Goal: Task Accomplishment & Management: Complete application form

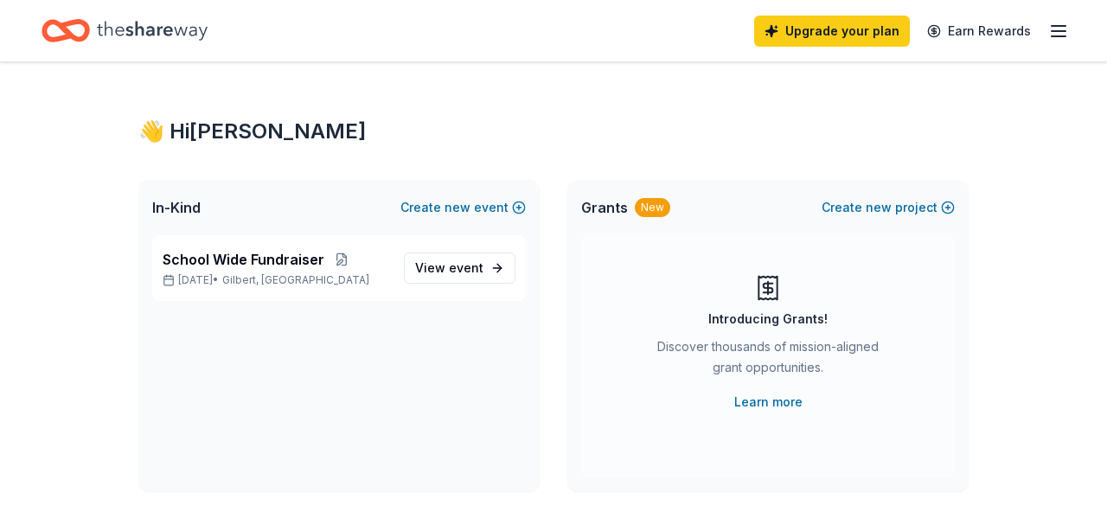
scroll to position [13, 0]
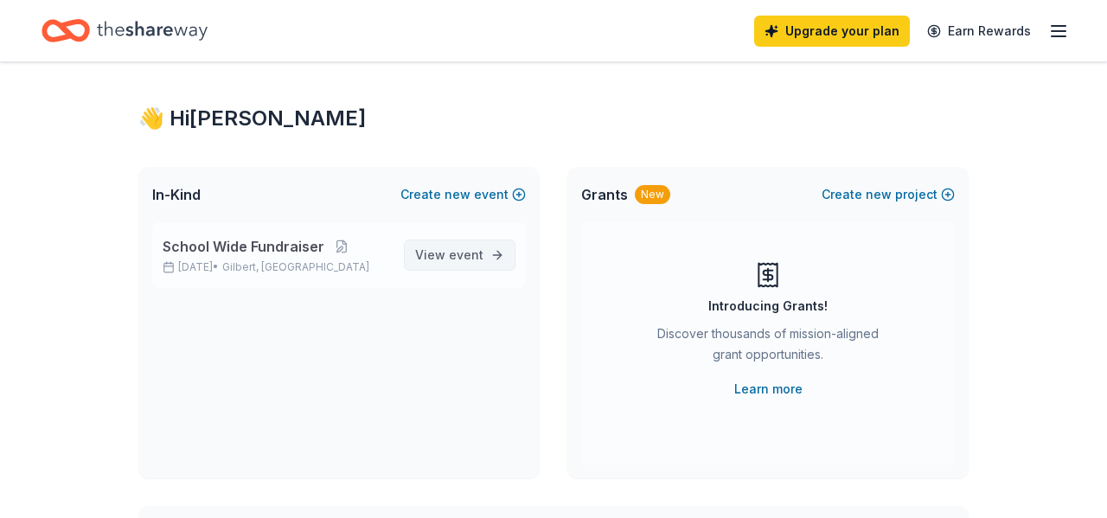
click at [455, 246] on span "View event" at bounding box center [449, 255] width 68 height 21
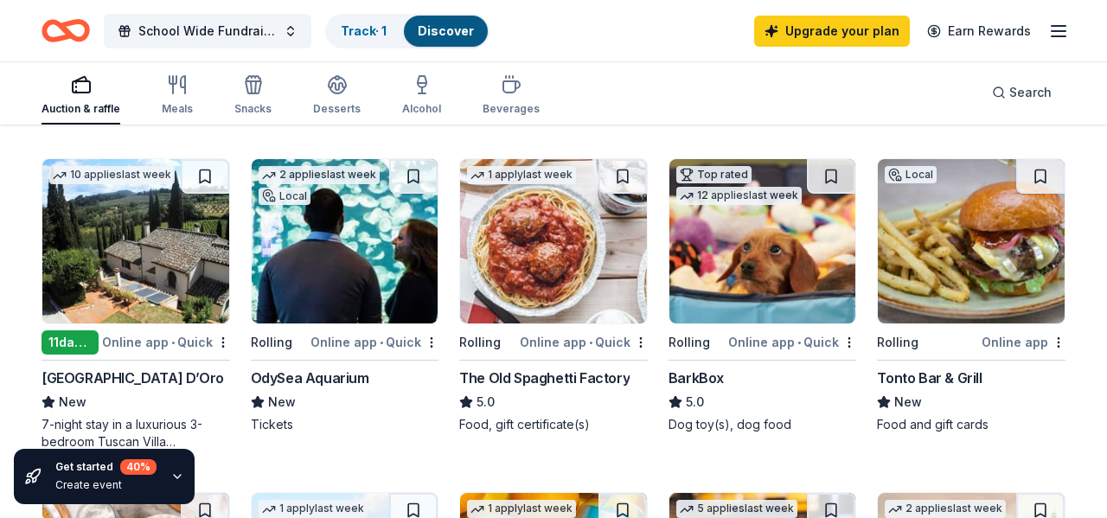
scroll to position [495, 0]
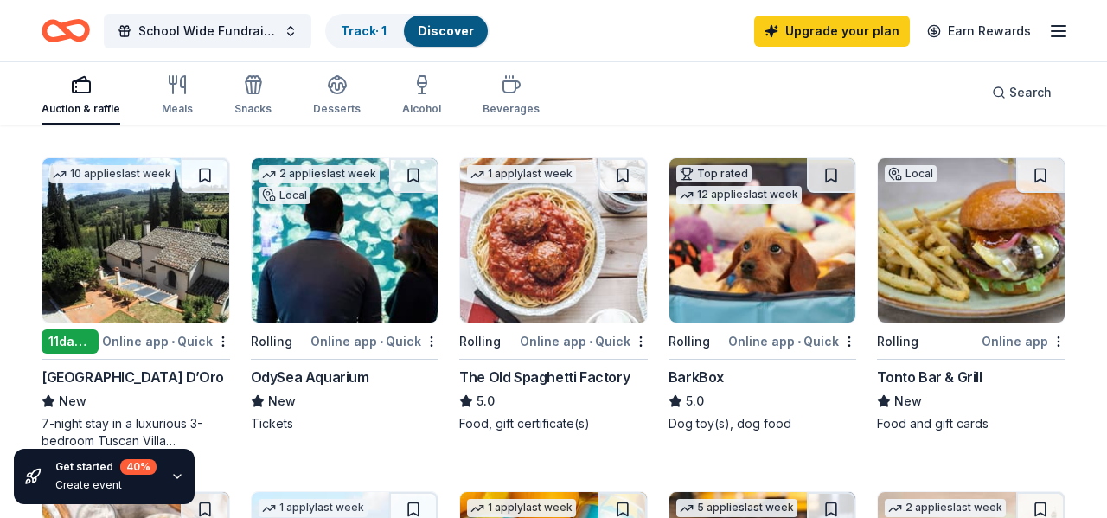
click at [300, 263] on img at bounding box center [345, 240] width 187 height 164
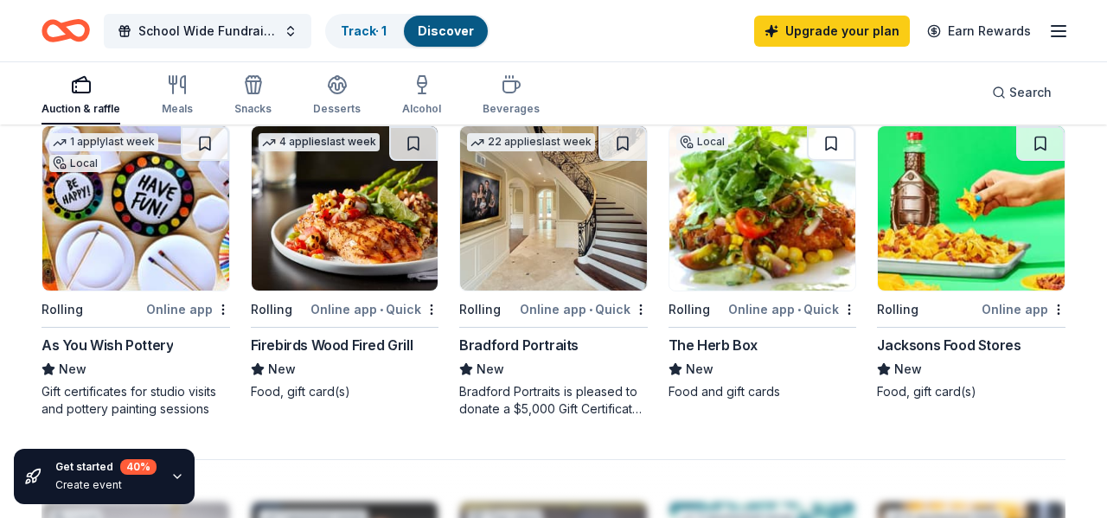
scroll to position [1201, 0]
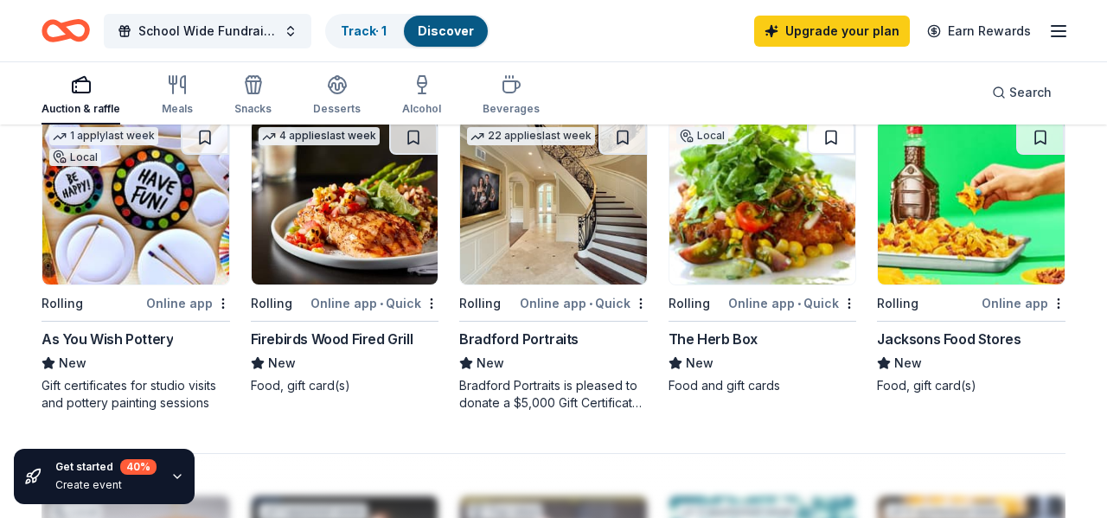
click at [145, 247] on img at bounding box center [135, 202] width 187 height 164
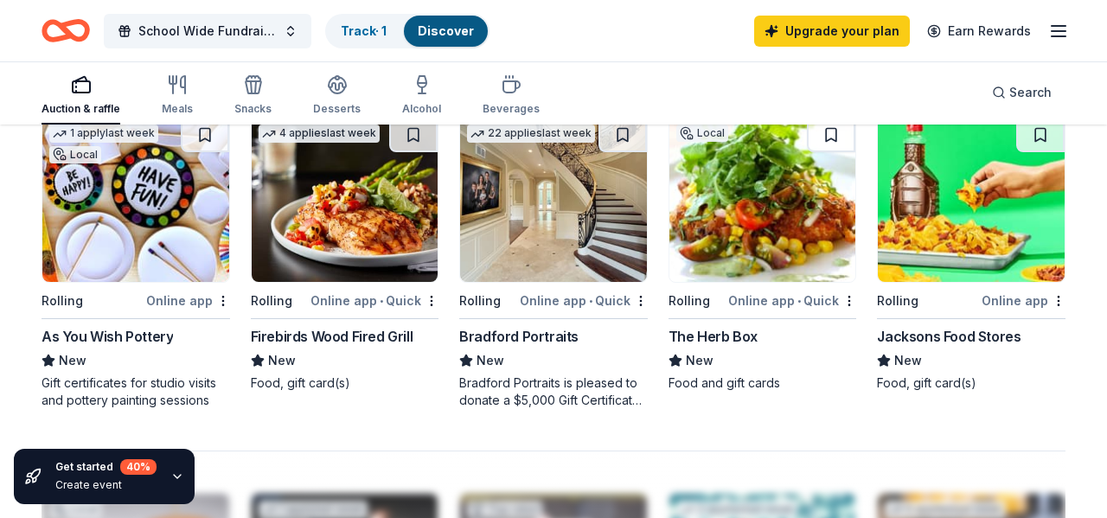
scroll to position [1194, 0]
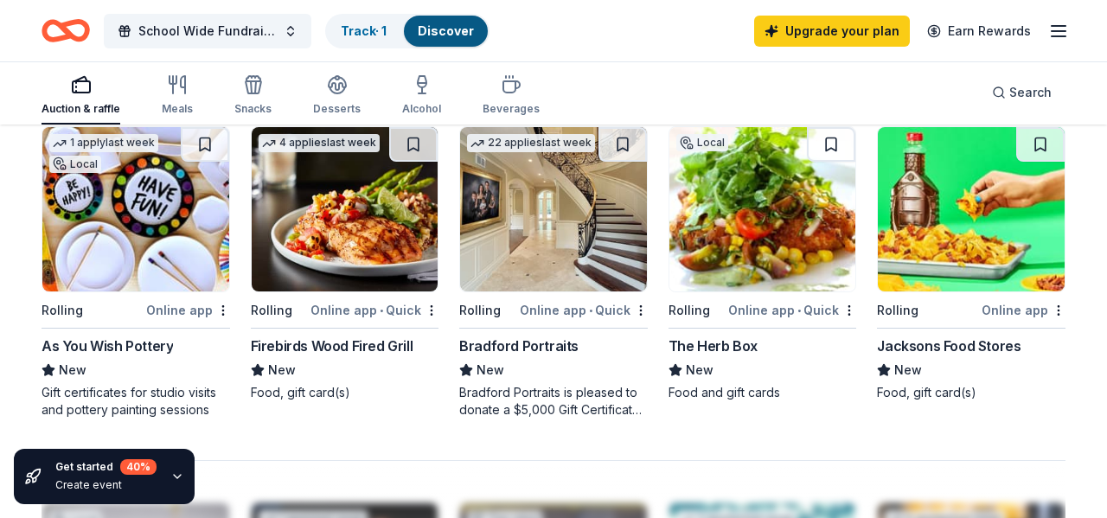
click at [353, 241] on img at bounding box center [345, 209] width 187 height 164
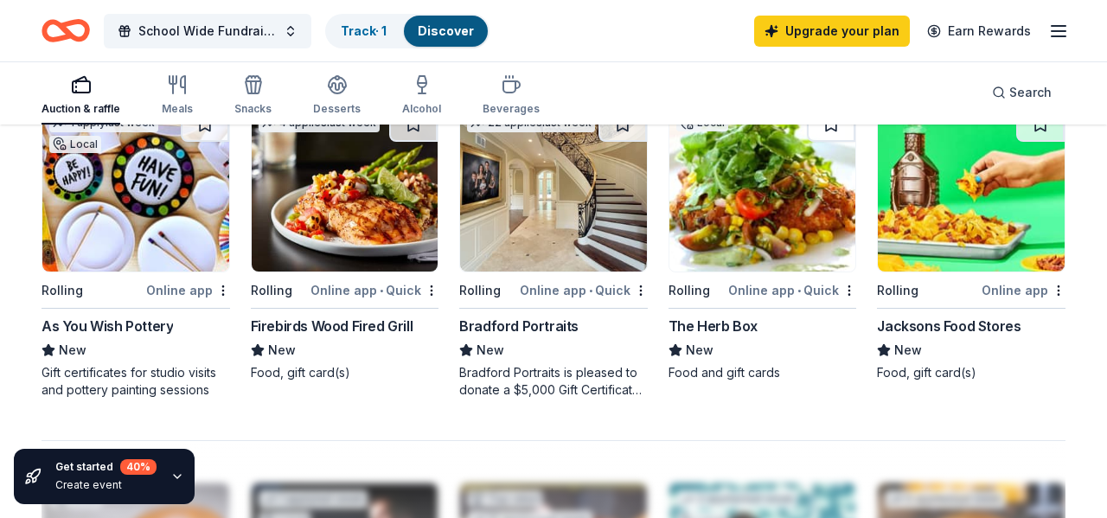
scroll to position [1231, 0]
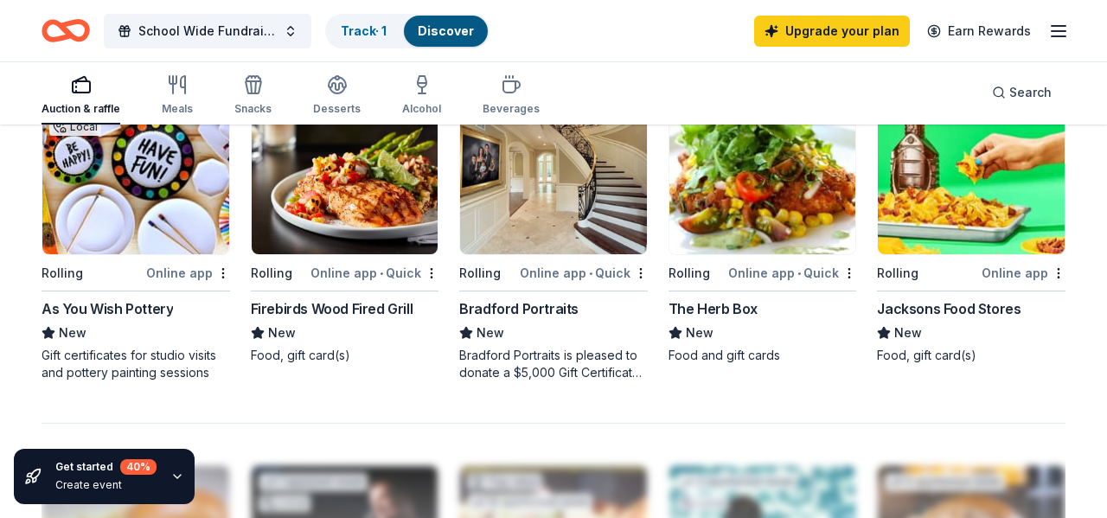
click at [568, 253] on div "22 applies last week Rolling Online app • Quick Bradford Portraits New Bradford…" at bounding box center [553, 235] width 189 height 292
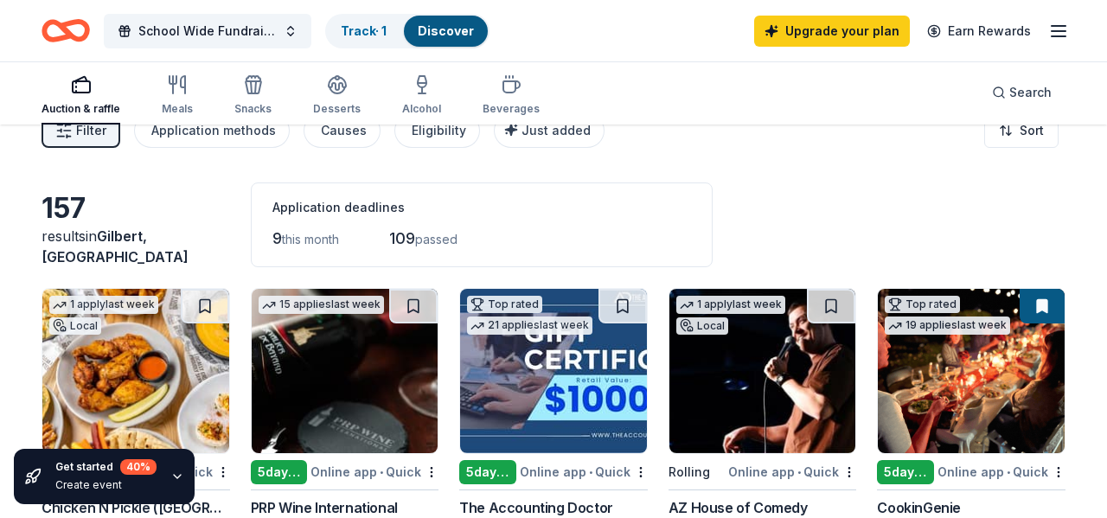
scroll to position [0, 0]
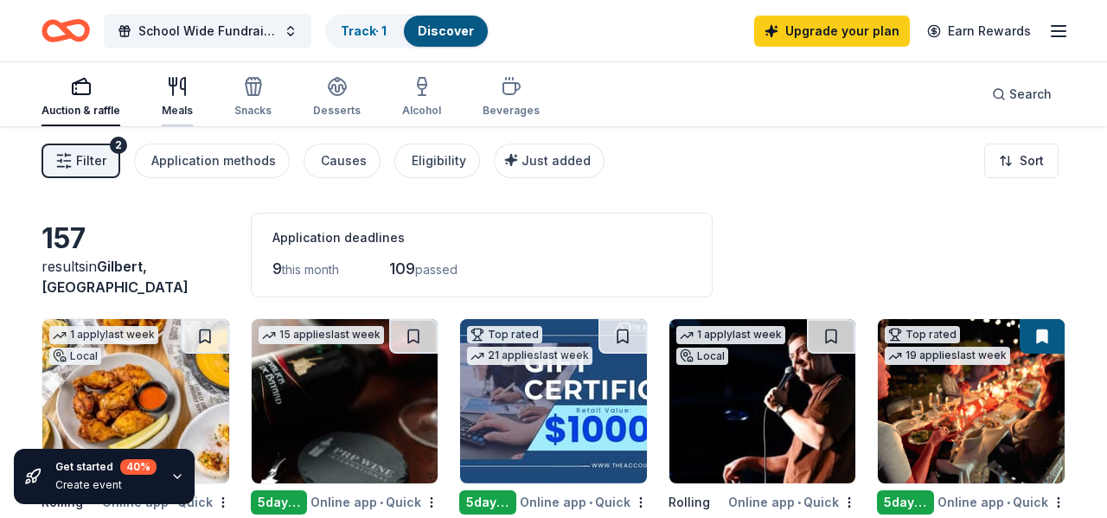
click at [173, 85] on icon "button" at bounding box center [173, 86] width 0 height 17
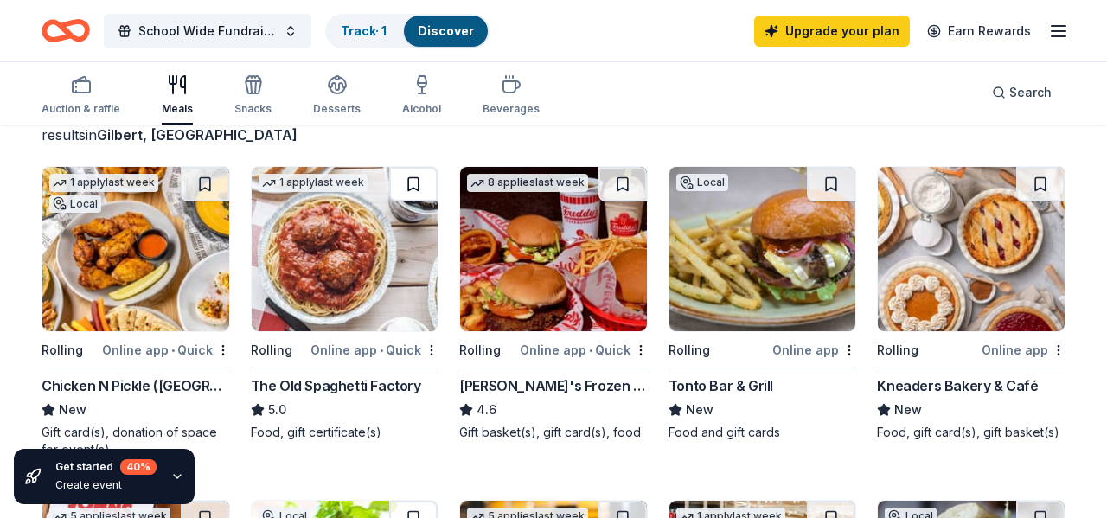
scroll to position [124, 0]
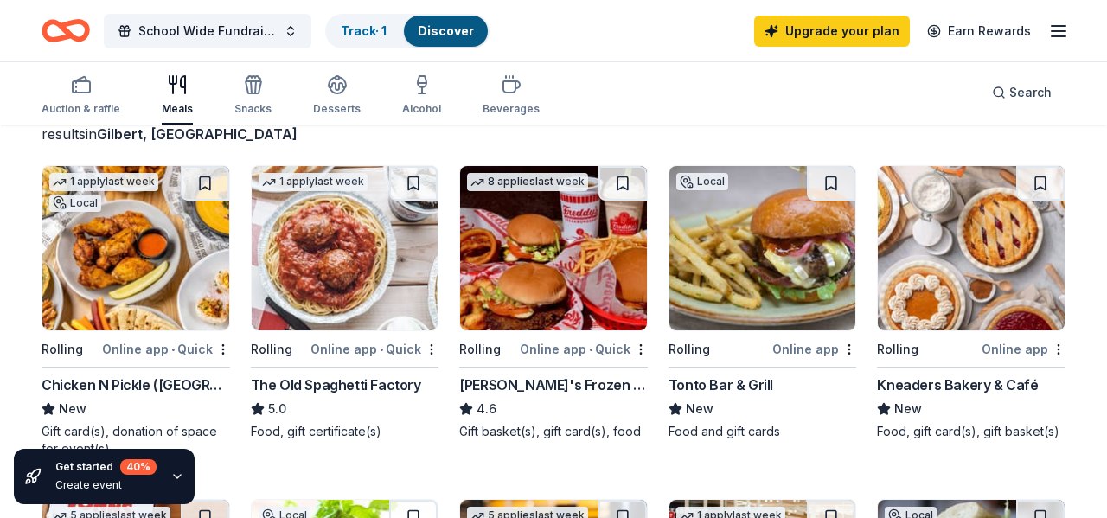
click at [586, 276] on img at bounding box center [553, 248] width 187 height 164
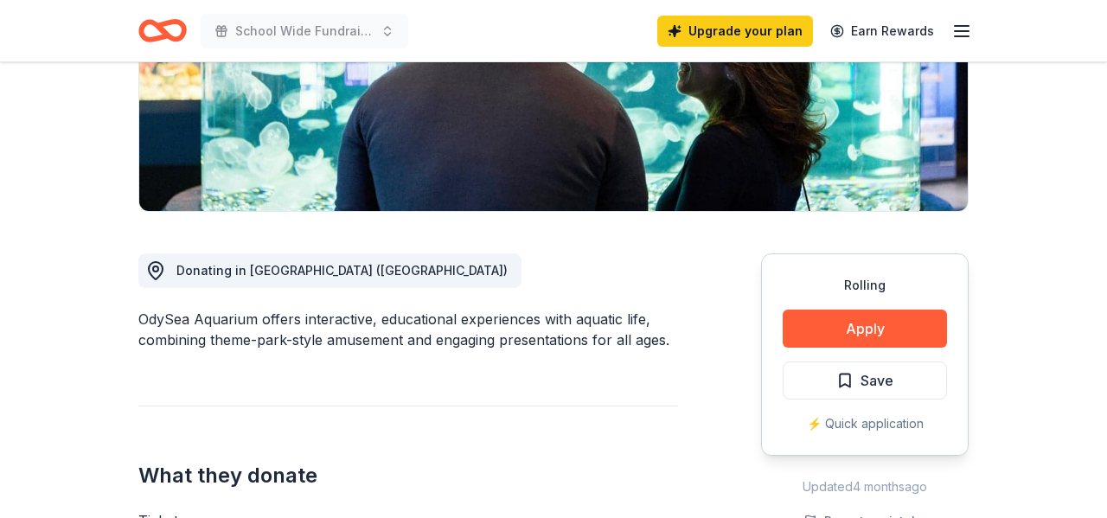
scroll to position [322, 0]
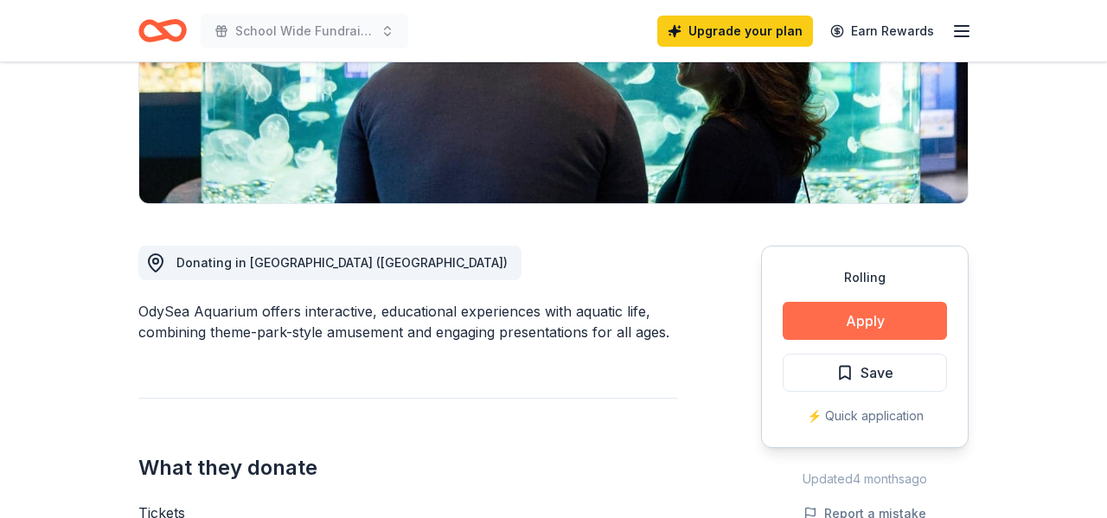
click at [804, 305] on button "Apply" at bounding box center [865, 321] width 164 height 38
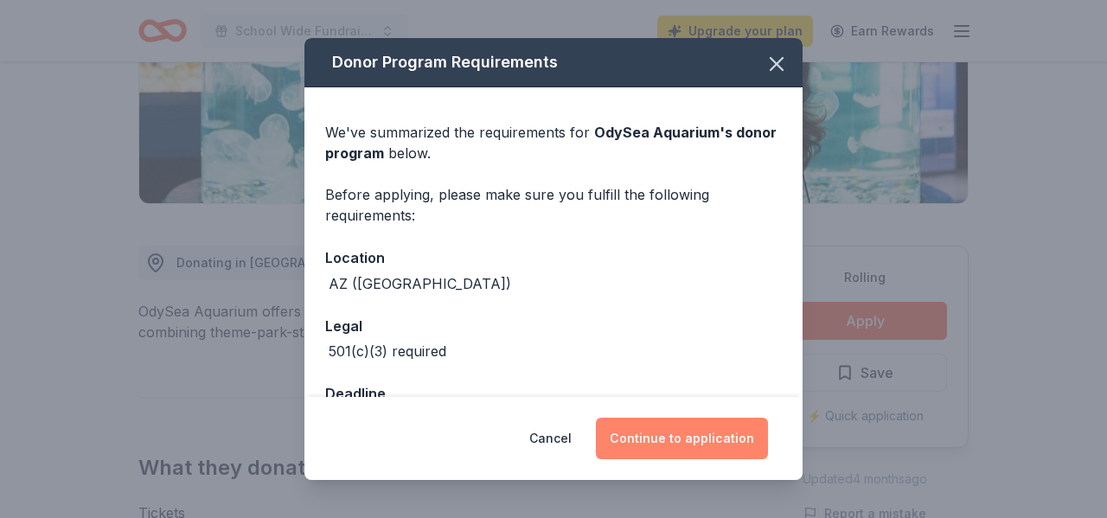
click at [660, 426] on button "Continue to application" at bounding box center [682, 439] width 172 height 42
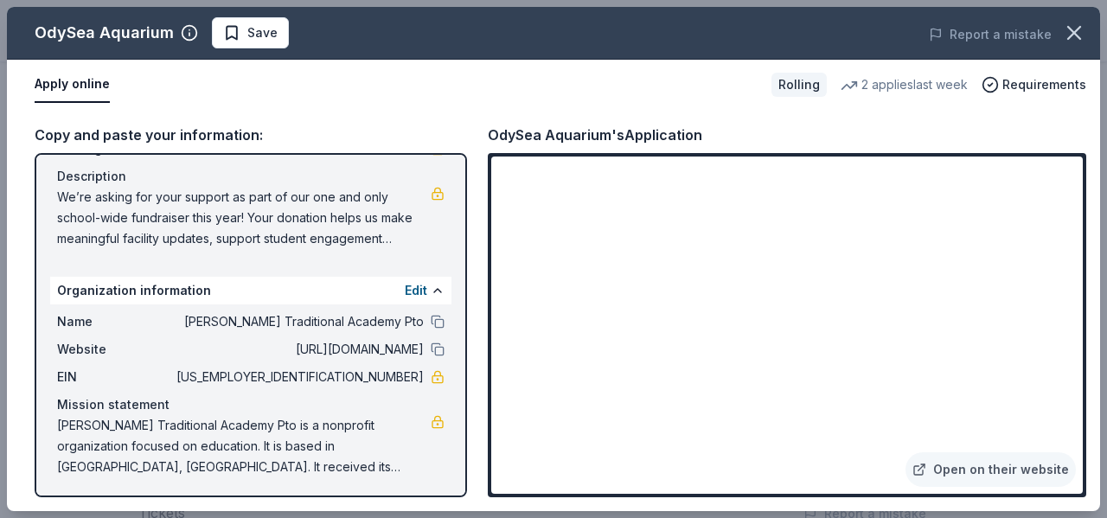
scroll to position [150, 0]
click at [350, 379] on span "51-0601682" at bounding box center [298, 375] width 251 height 21
drag, startPoint x: 353, startPoint y: 369, endPoint x: 425, endPoint y: 368, distance: 71.8
click at [425, 368] on div "EIN 51-0601682" at bounding box center [251, 375] width 388 height 21
click at [365, 375] on span "51-0601682" at bounding box center [298, 375] width 251 height 21
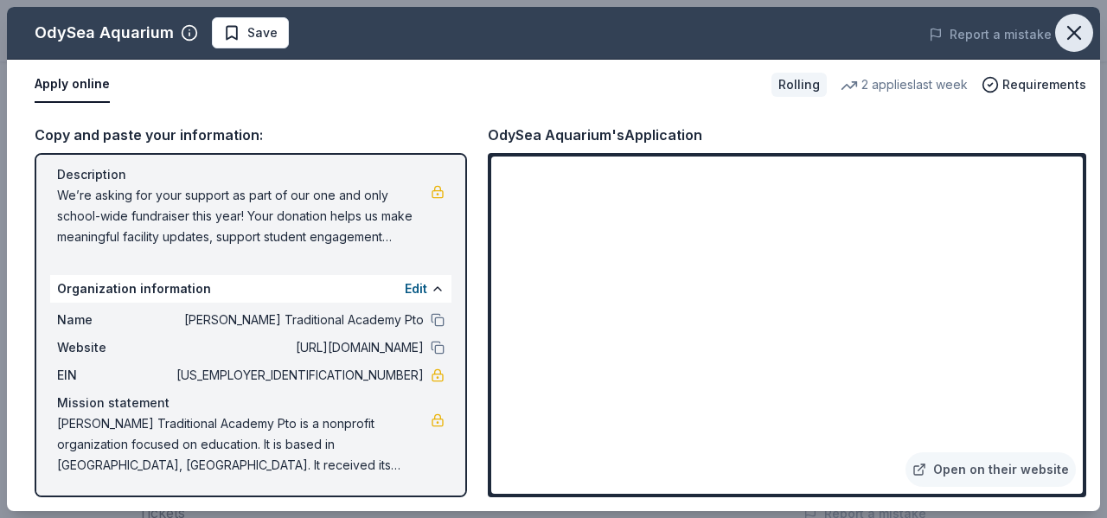
click at [1085, 29] on icon "button" at bounding box center [1074, 33] width 24 height 24
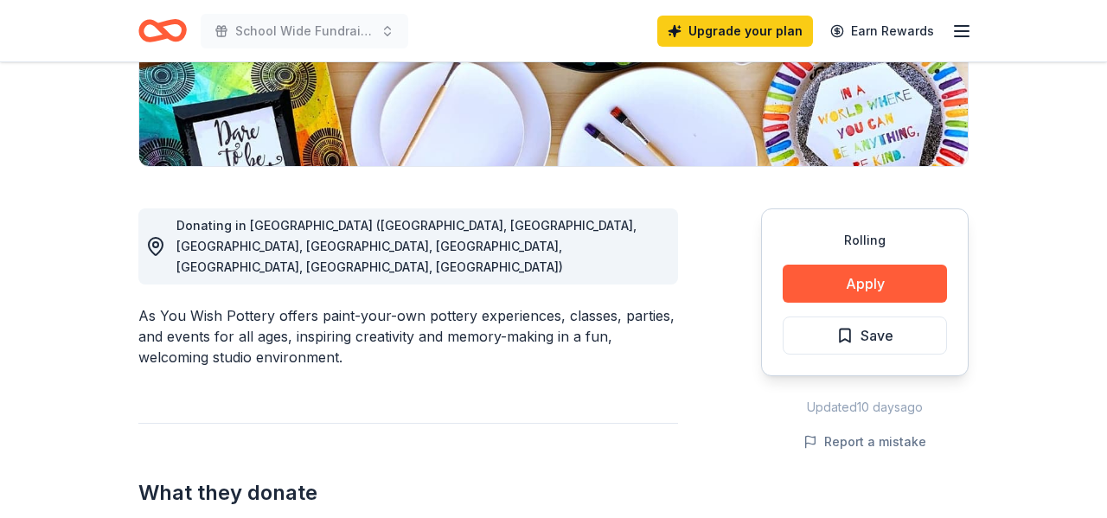
scroll to position [421, 0]
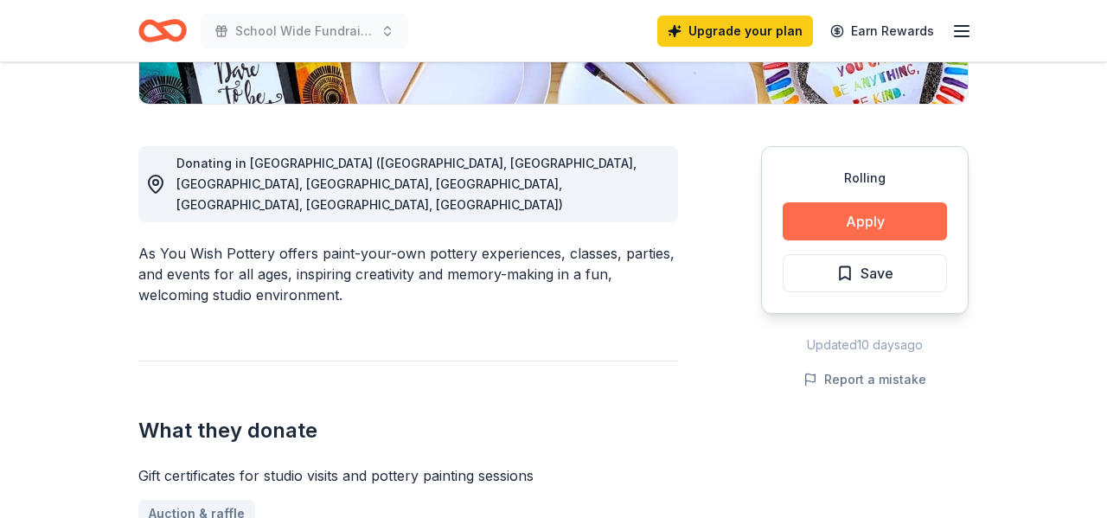
click at [878, 213] on button "Apply" at bounding box center [865, 221] width 164 height 38
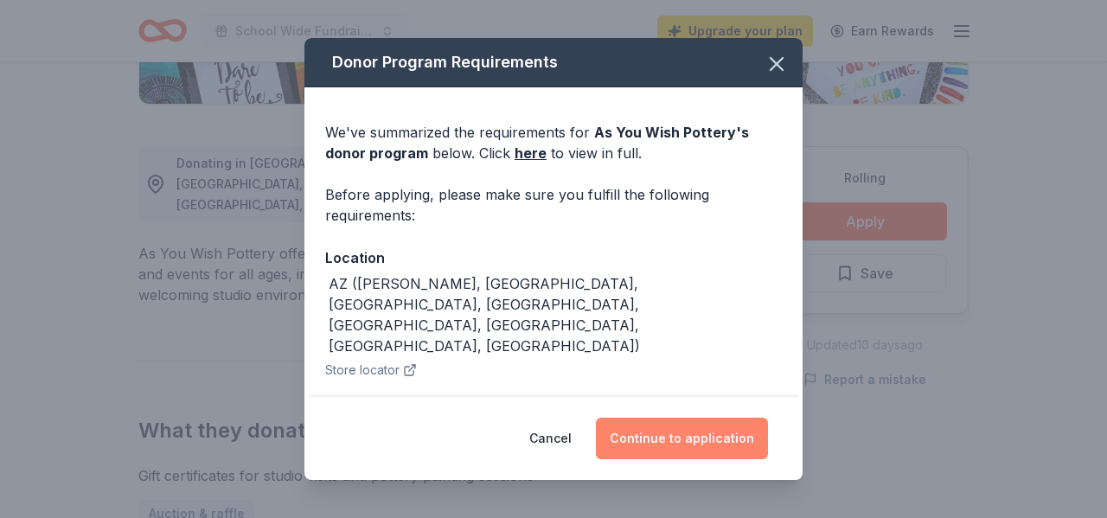
click at [696, 439] on button "Continue to application" at bounding box center [682, 439] width 172 height 42
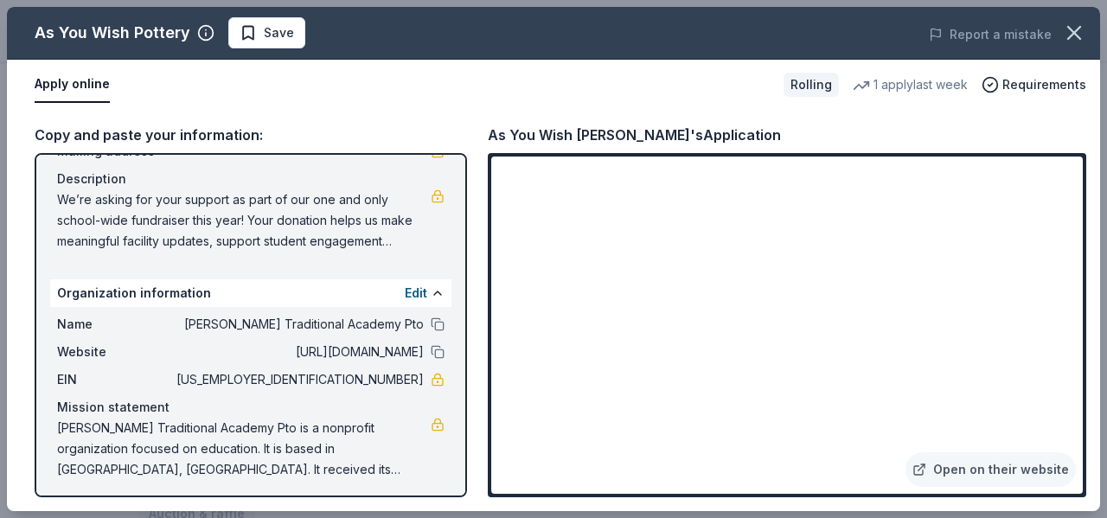
scroll to position [150, 0]
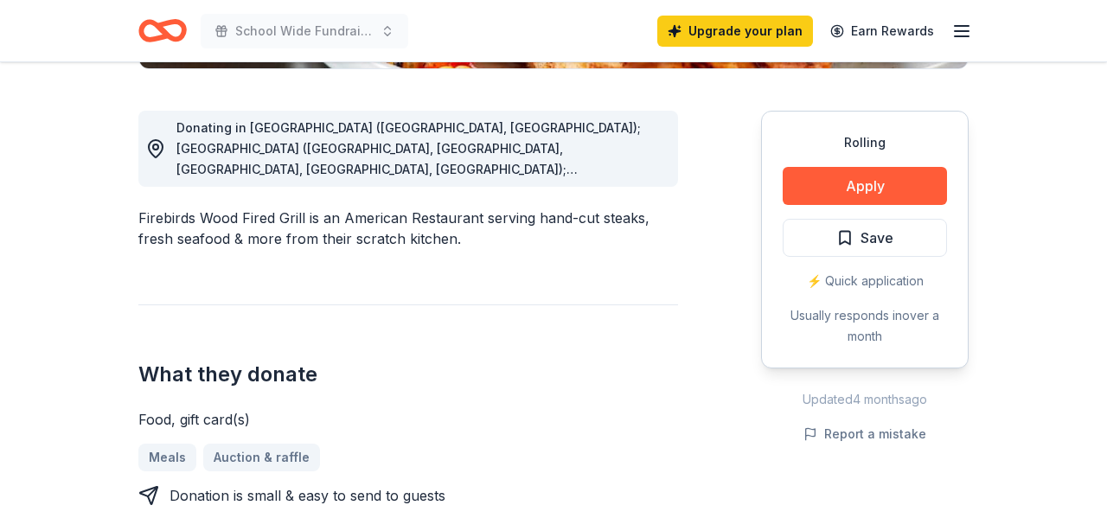
scroll to position [463, 0]
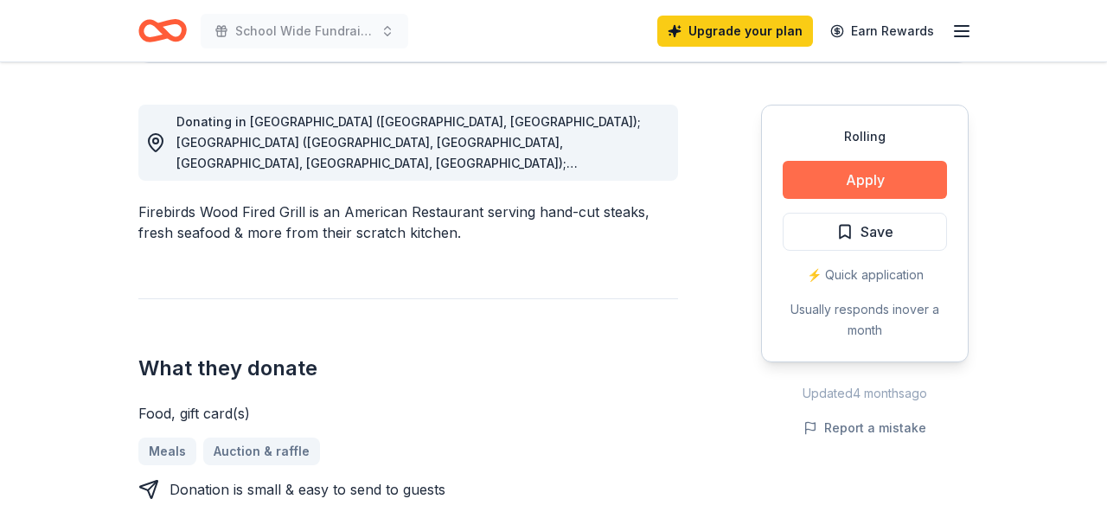
click at [899, 175] on button "Apply" at bounding box center [865, 180] width 164 height 38
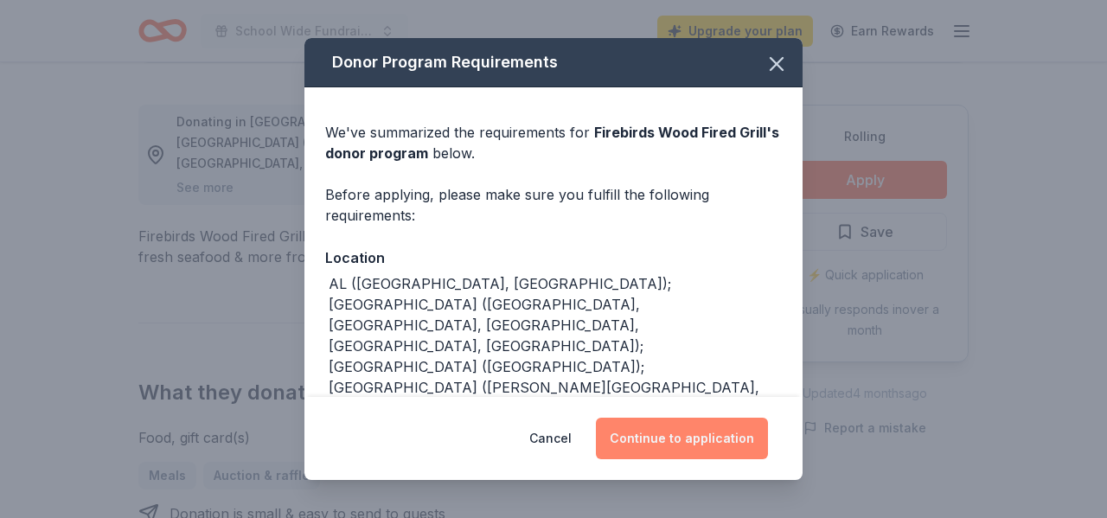
click at [689, 446] on button "Continue to application" at bounding box center [682, 439] width 172 height 42
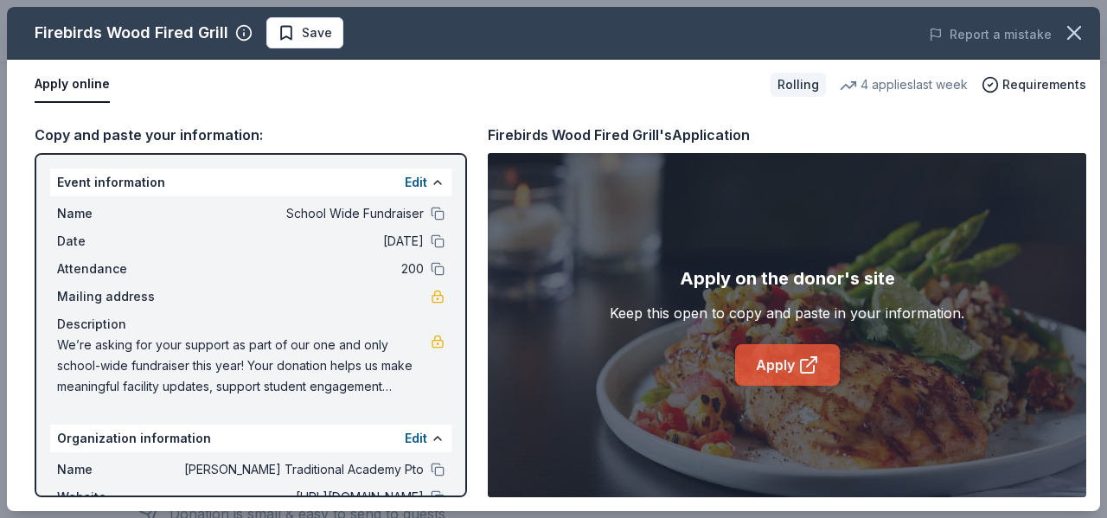
click at [766, 365] on link "Apply" at bounding box center [787, 365] width 105 height 42
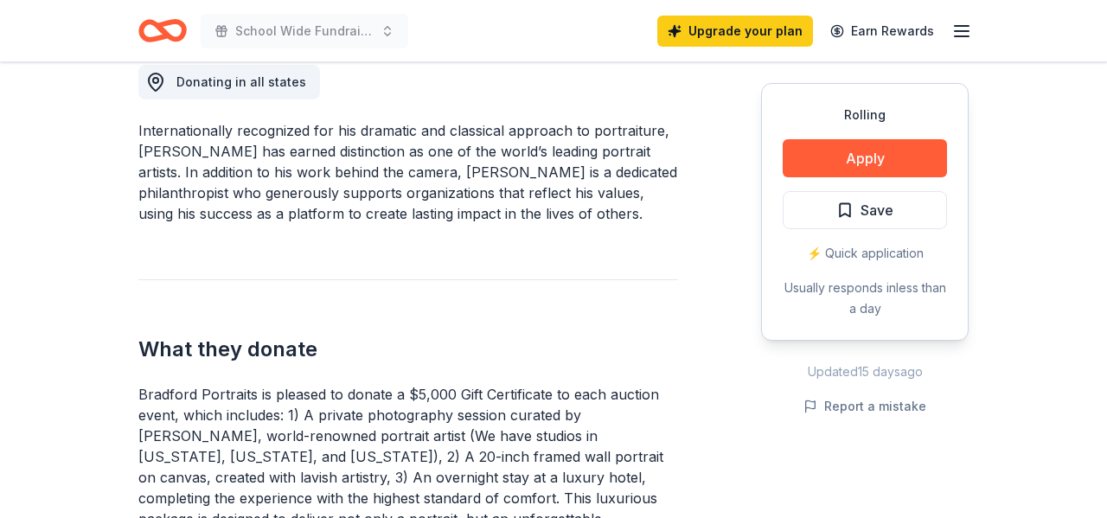
scroll to position [508, 0]
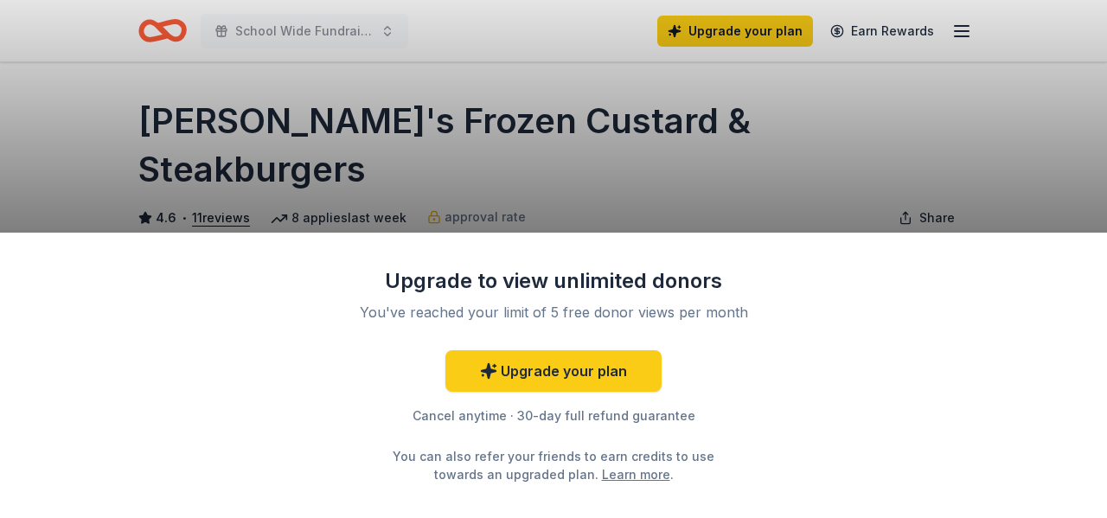
click at [1007, 160] on div "Upgrade to view unlimited donors You've reached your limit of 5 free donor view…" at bounding box center [553, 259] width 1107 height 518
